Goal: Task Accomplishment & Management: Manage account settings

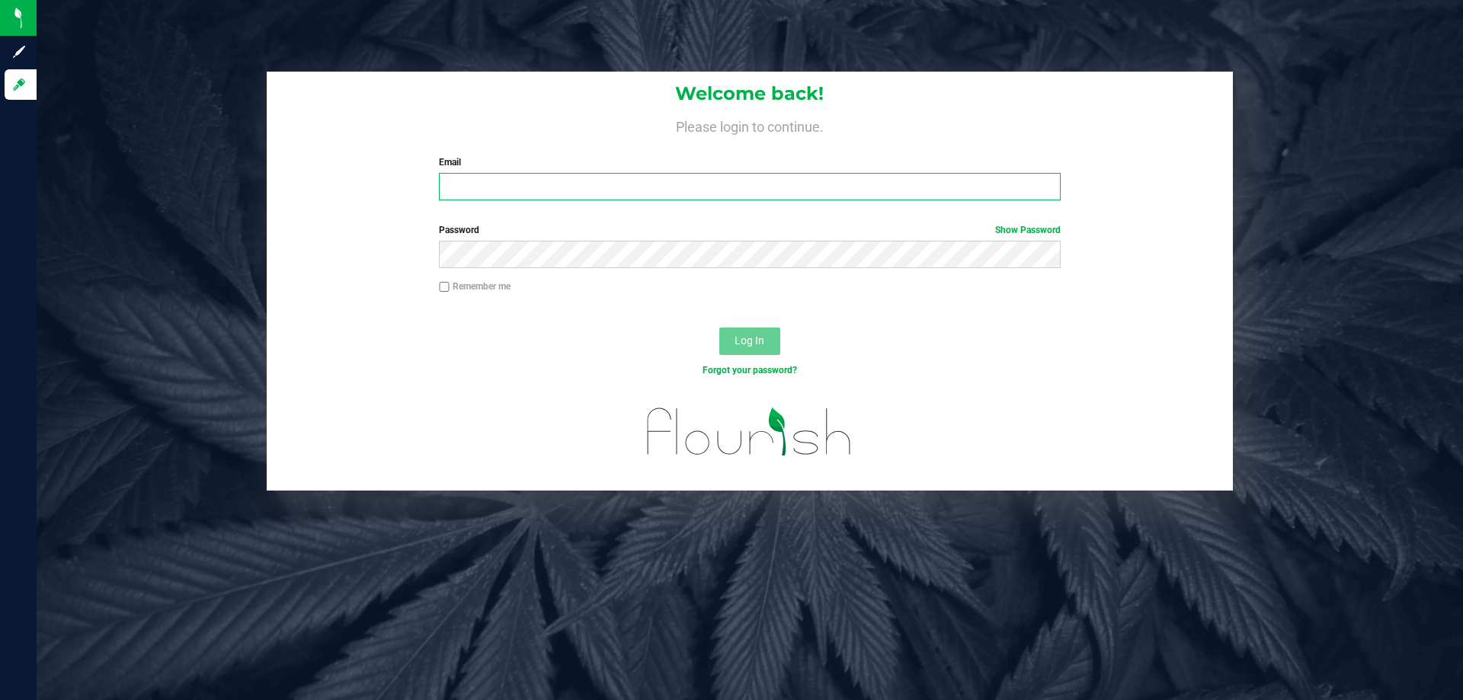
click at [547, 198] on input "Email" at bounding box center [749, 186] width 621 height 27
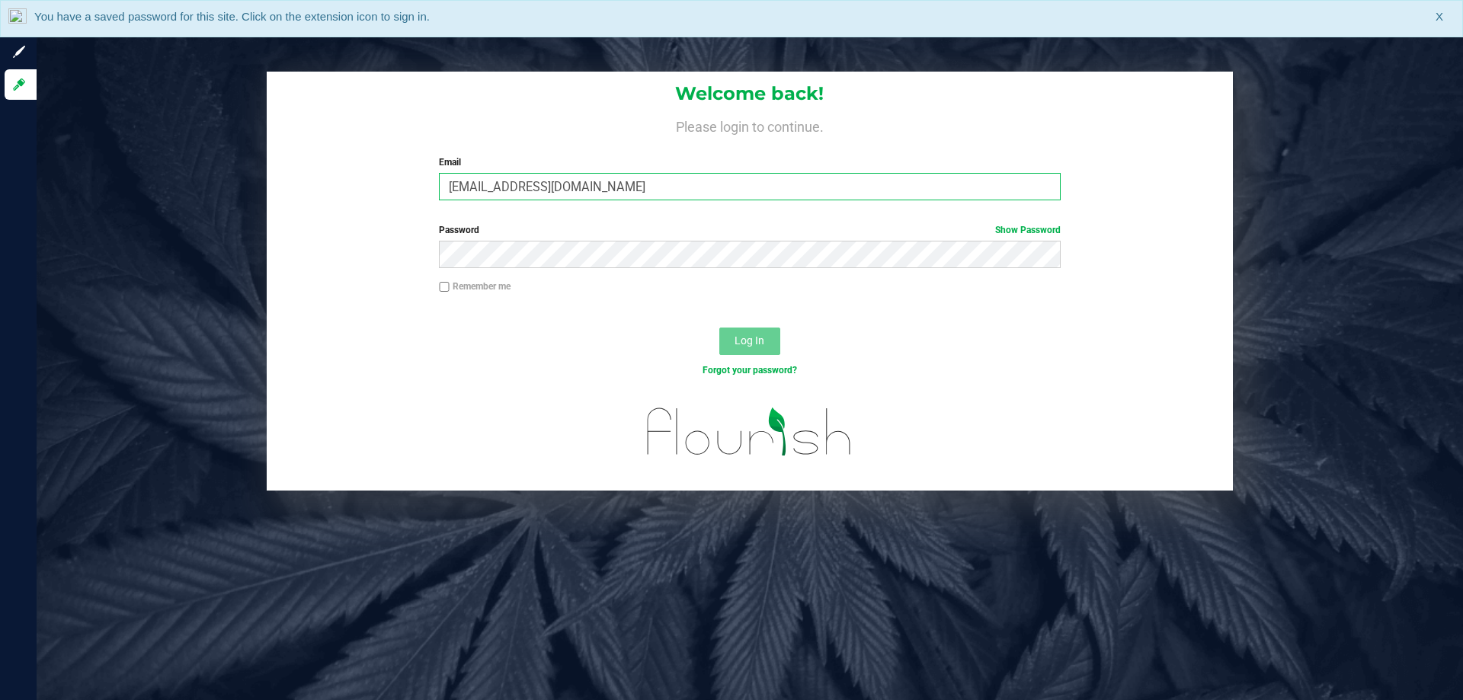
type input "[EMAIL_ADDRESS][DOMAIN_NAME]"
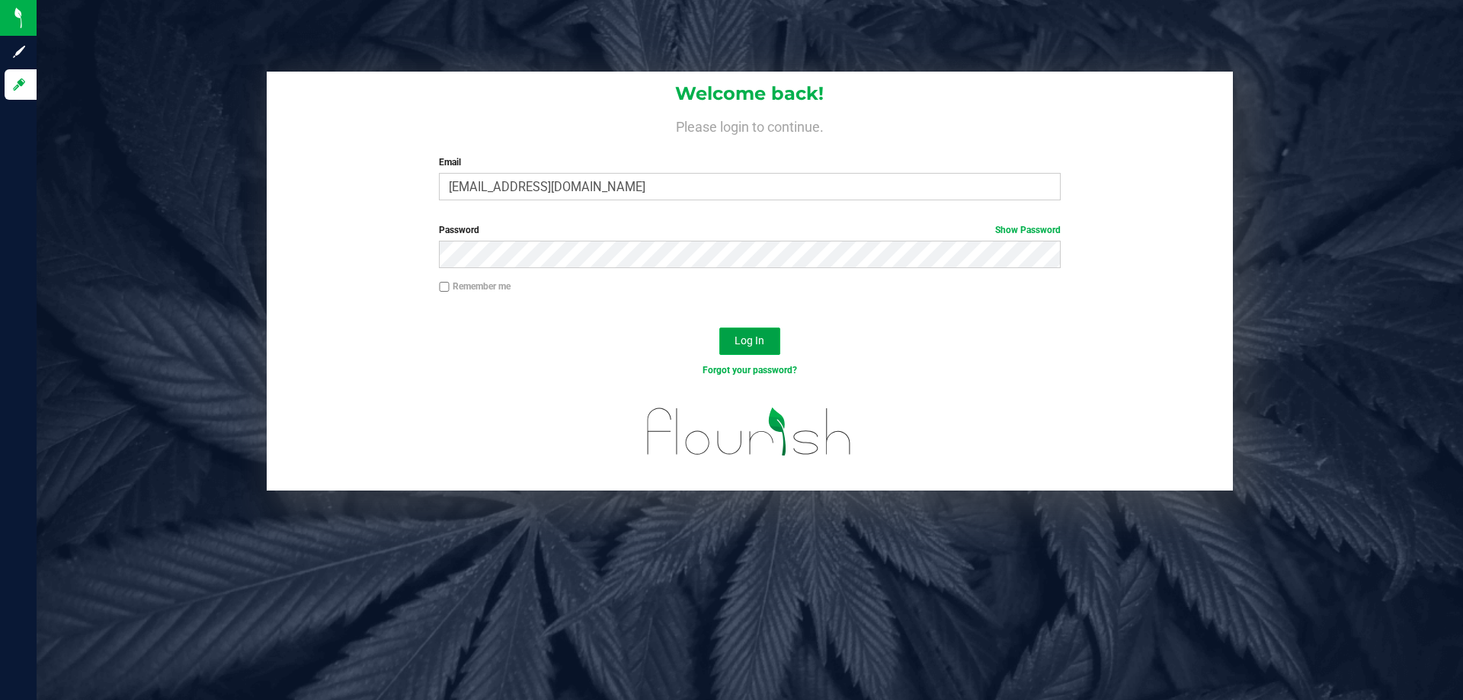
click at [746, 340] on span "Log In" at bounding box center [750, 340] width 30 height 12
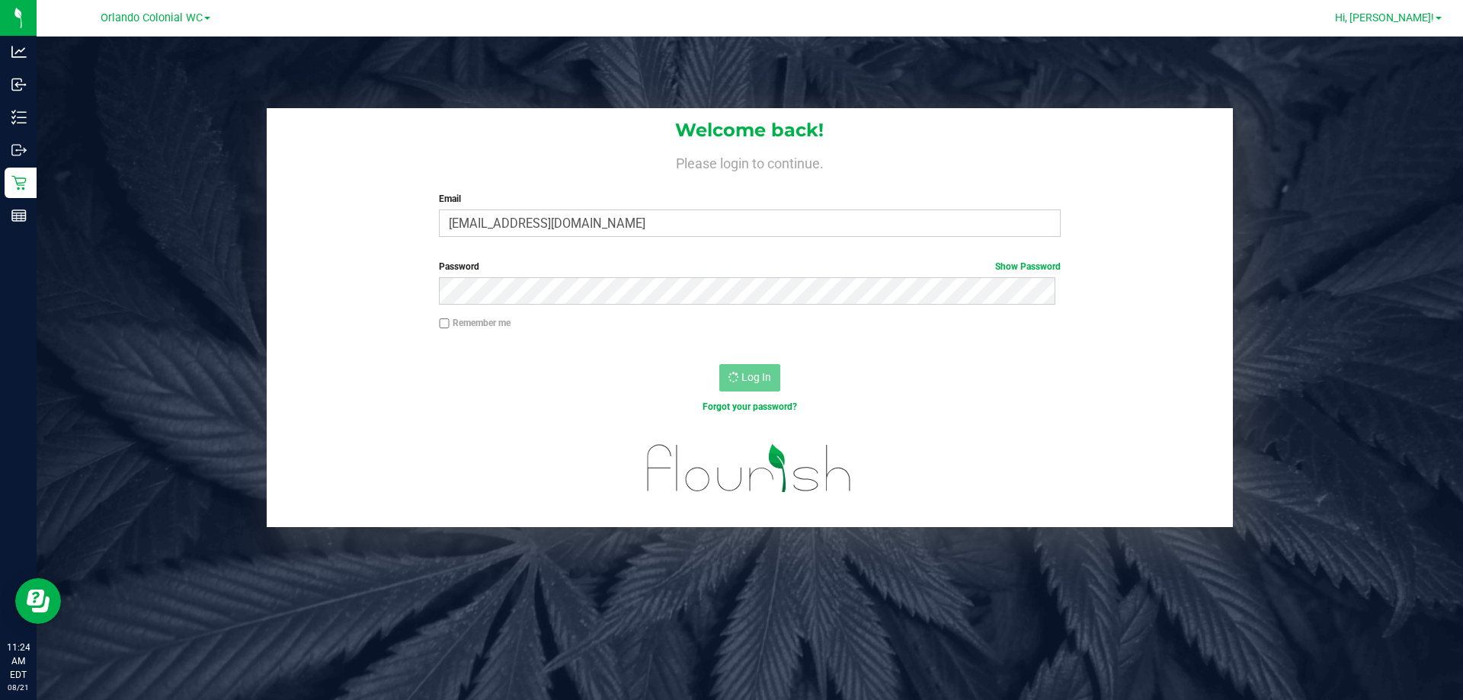
click at [1429, 14] on span "Hi, [PERSON_NAME]!" at bounding box center [1384, 17] width 99 height 12
click at [1395, 136] on span "Sign Out" at bounding box center [1384, 134] width 44 height 15
